Goal: Task Accomplishment & Management: Manage account settings

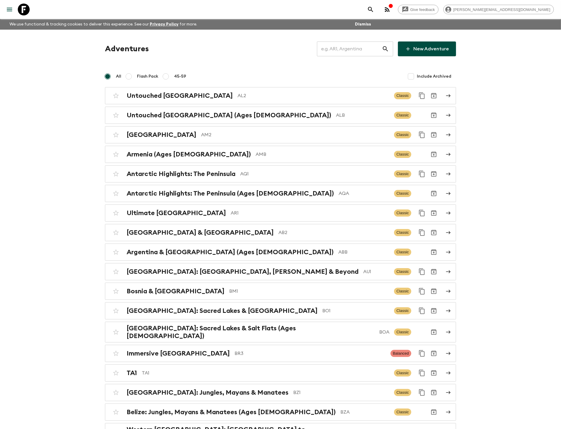
click at [349, 50] on input "text" at bounding box center [349, 49] width 65 height 17
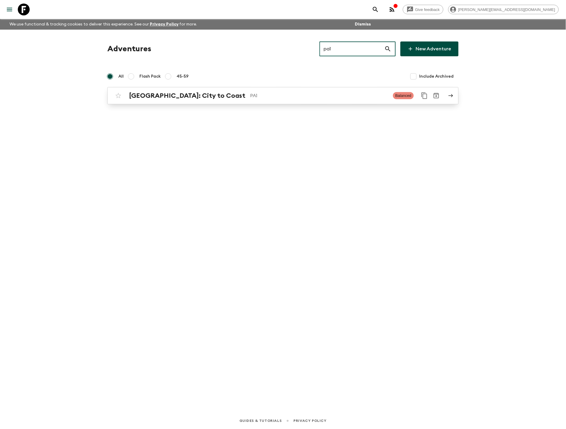
type input "pa1"
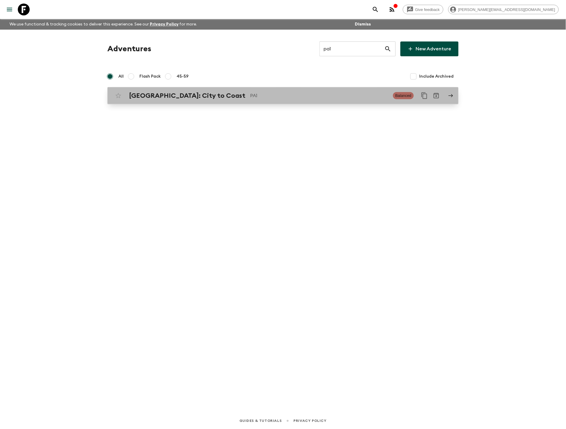
click at [202, 98] on div "[GEOGRAPHIC_DATA]: City to [GEOGRAPHIC_DATA]" at bounding box center [258, 96] width 259 height 8
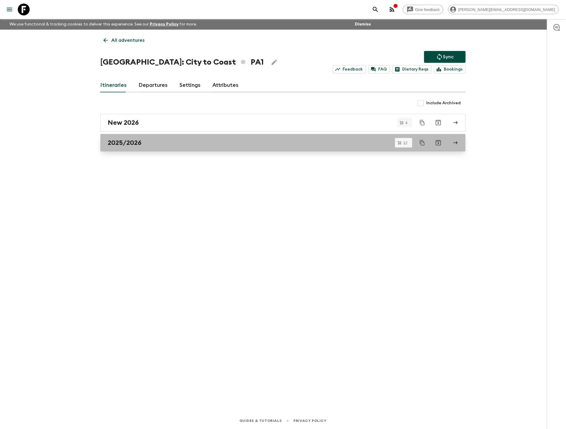
click at [204, 139] on div "2025/2026" at bounding box center [277, 143] width 339 height 8
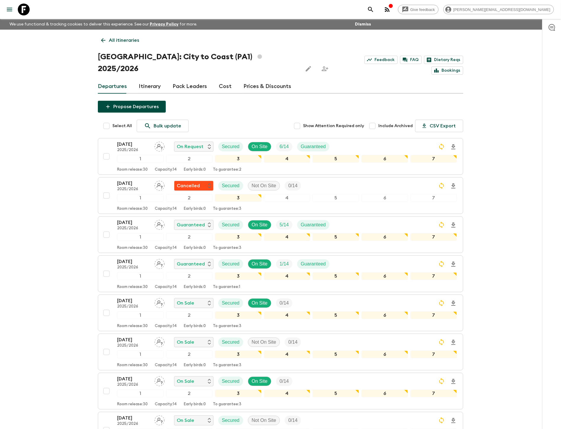
click at [222, 79] on link "Cost" at bounding box center [225, 86] width 13 height 14
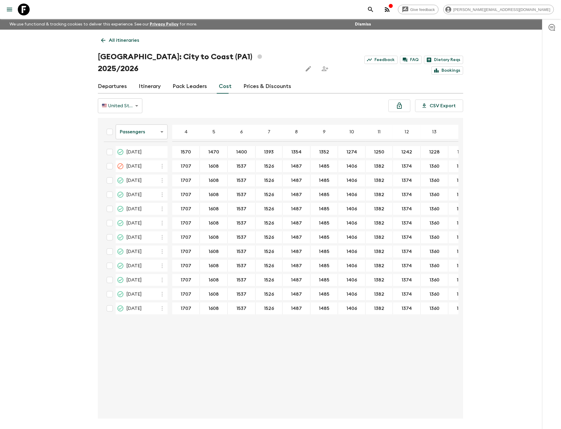
click at [254, 79] on link "Prices & Discounts" at bounding box center [267, 86] width 48 height 14
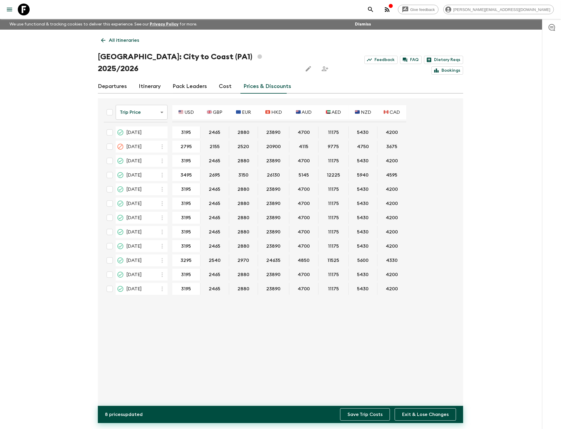
type input "3195"
click at [364, 412] on button "Save Trip Costs" at bounding box center [365, 414] width 50 height 12
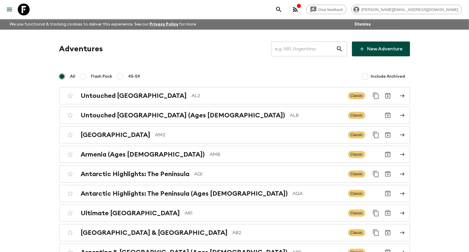
click at [310, 50] on input "text" at bounding box center [303, 49] width 65 height 17
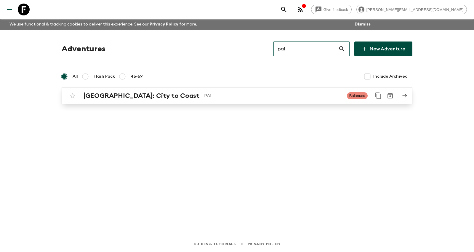
type input "pa1"
click at [290, 96] on p "PA1" at bounding box center [273, 95] width 138 height 7
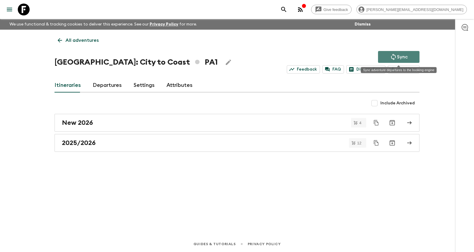
click at [393, 56] on icon "Sync adventure departures to the booking engine" at bounding box center [393, 56] width 7 height 7
